Goal: Information Seeking & Learning: Learn about a topic

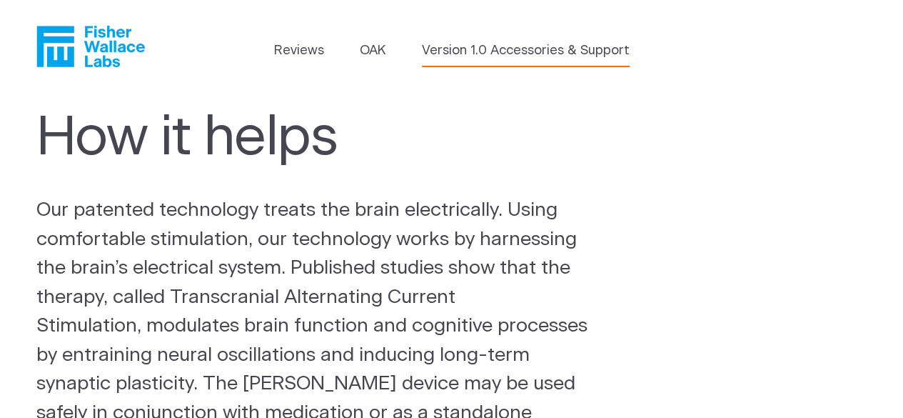
click at [477, 48] on link "Version 1.0 Accessories & Support" at bounding box center [526, 50] width 208 height 19
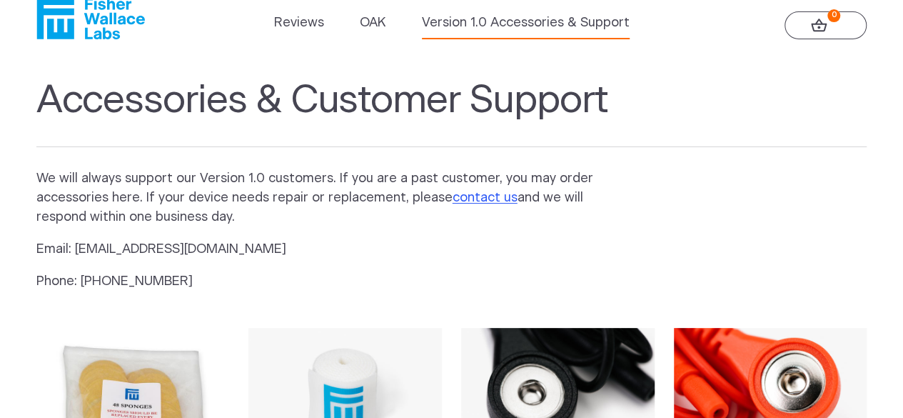
scroll to position [27, 0]
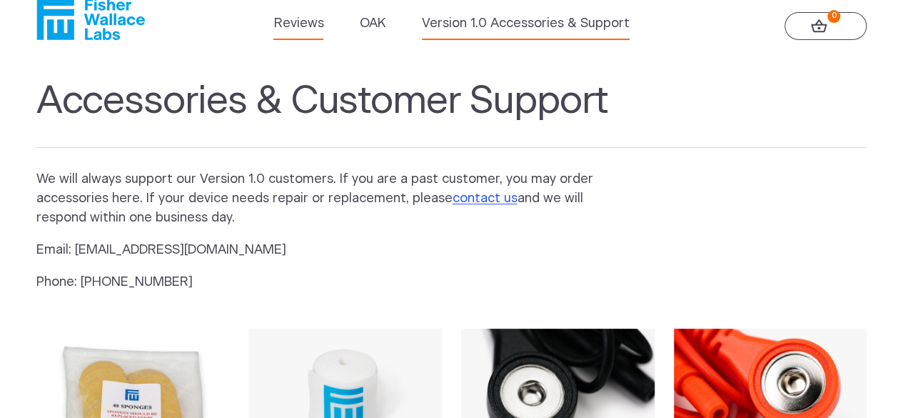
click at [303, 29] on link "Reviews" at bounding box center [298, 23] width 50 height 19
